Goal: Transaction & Acquisition: Purchase product/service

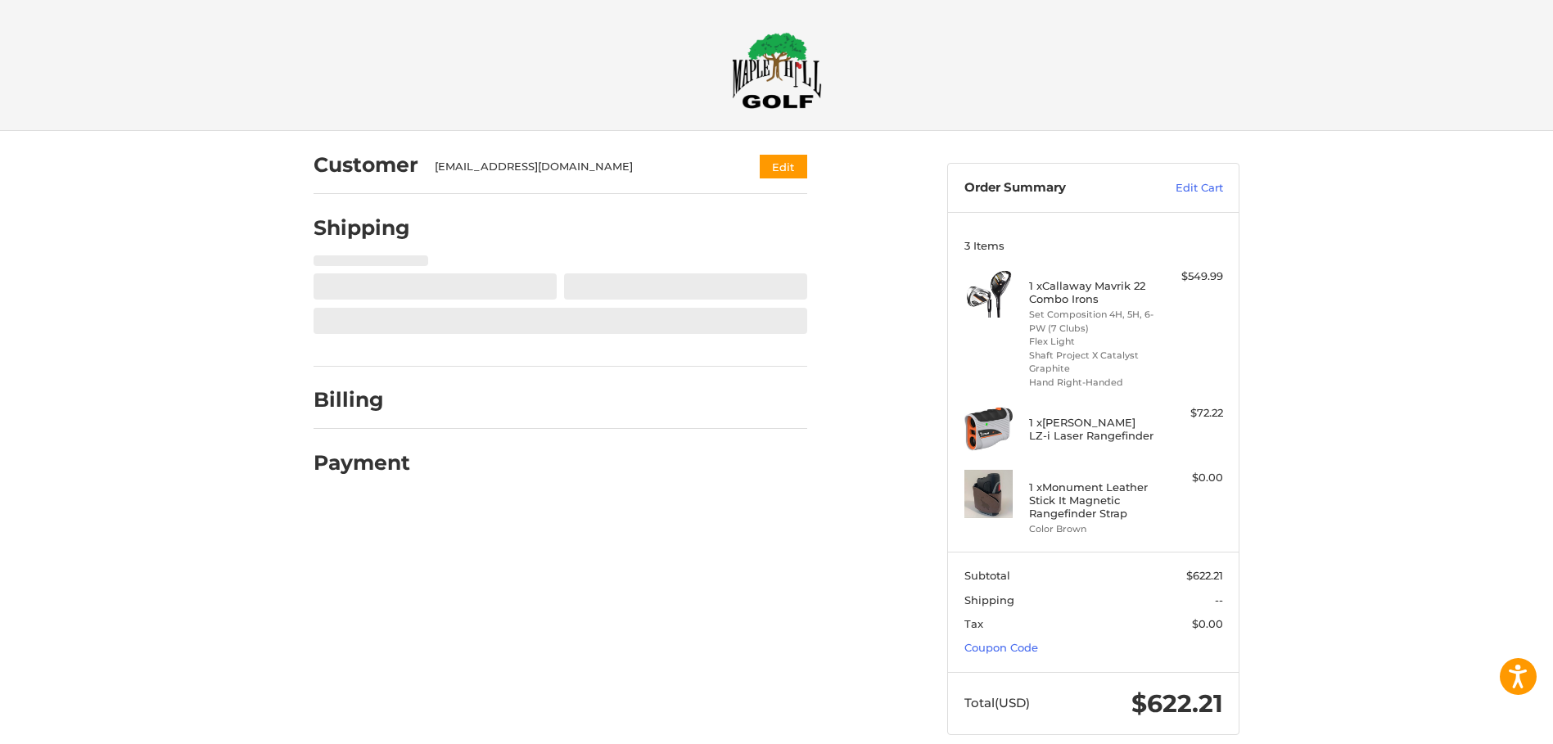
select select "**"
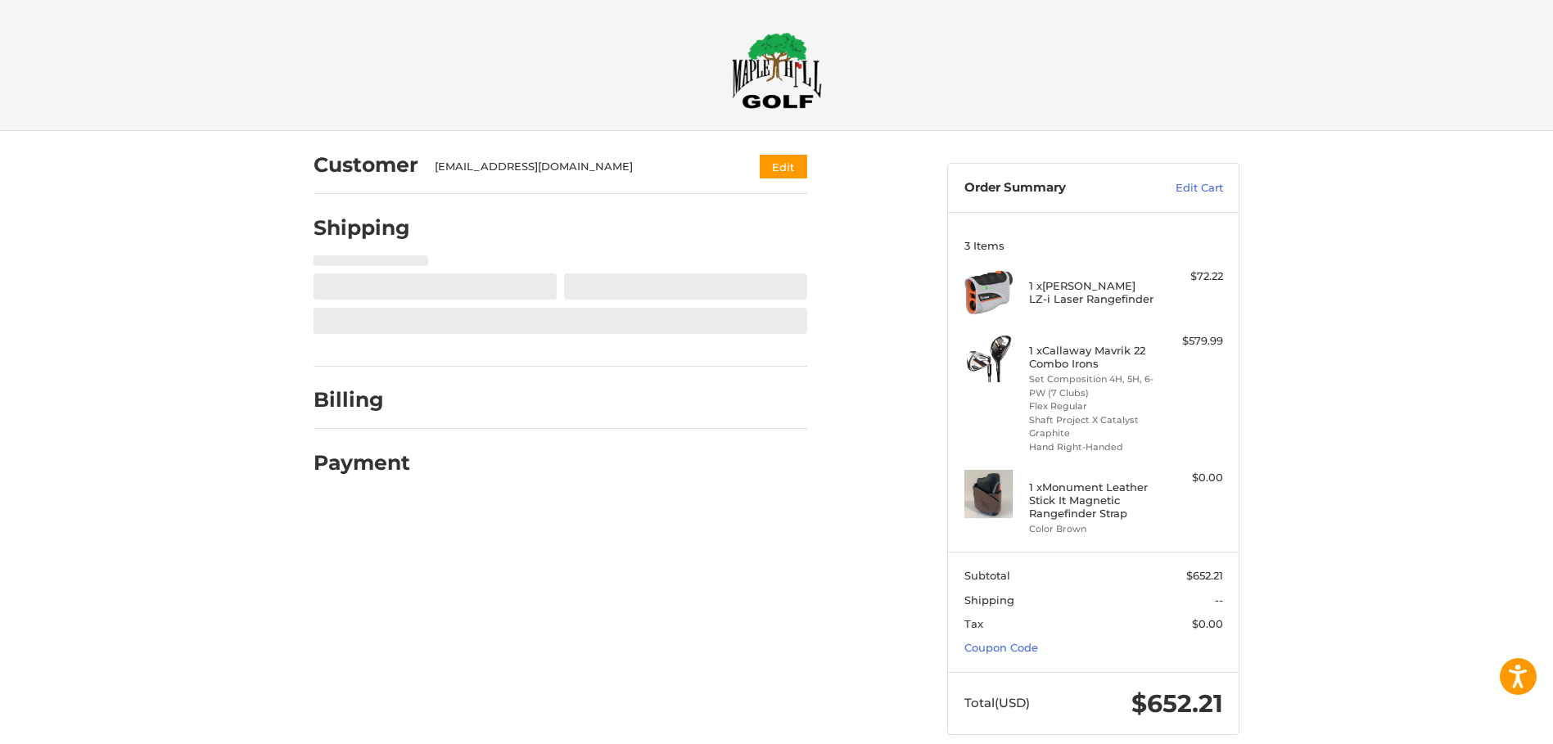
select select "**"
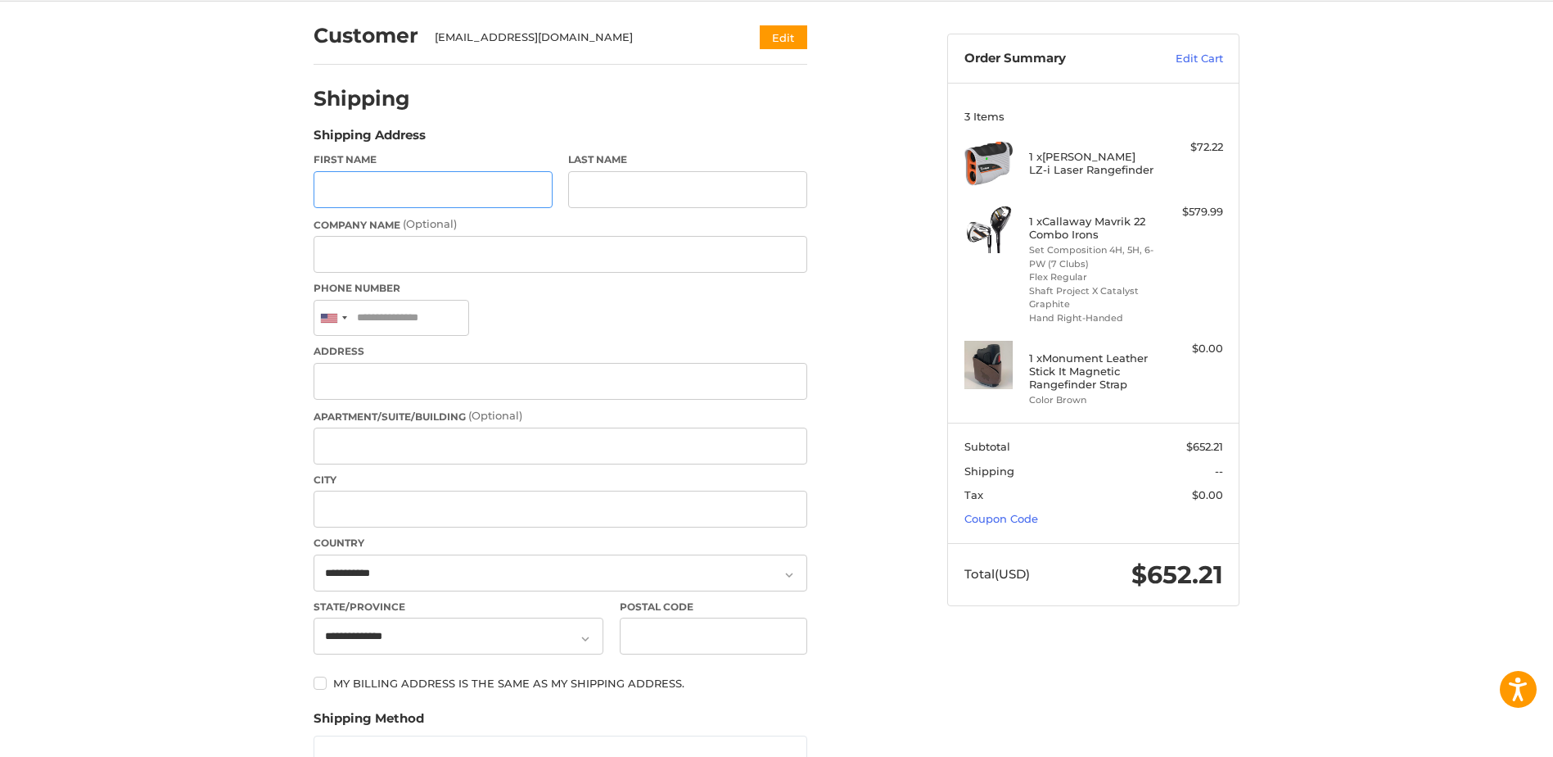
scroll to position [124, 0]
